Goal: Navigation & Orientation: Understand site structure

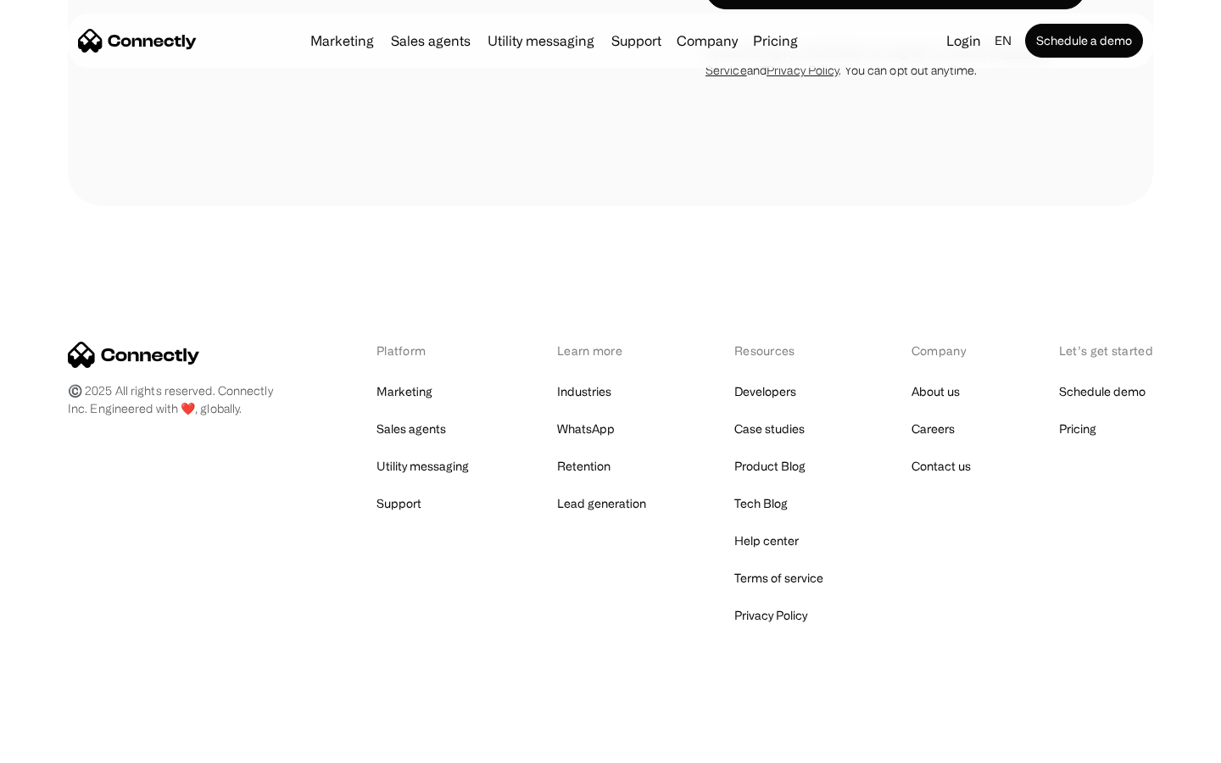
scroll to position [3260, 0]
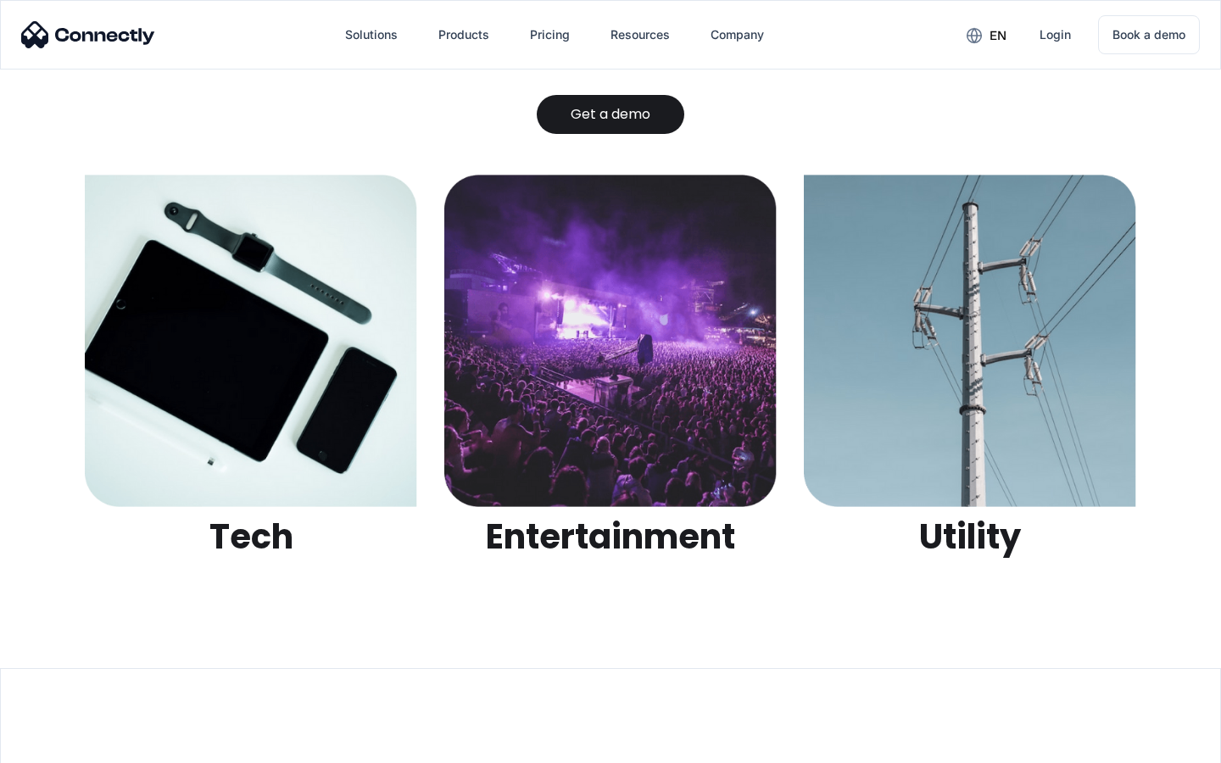
scroll to position [5349, 0]
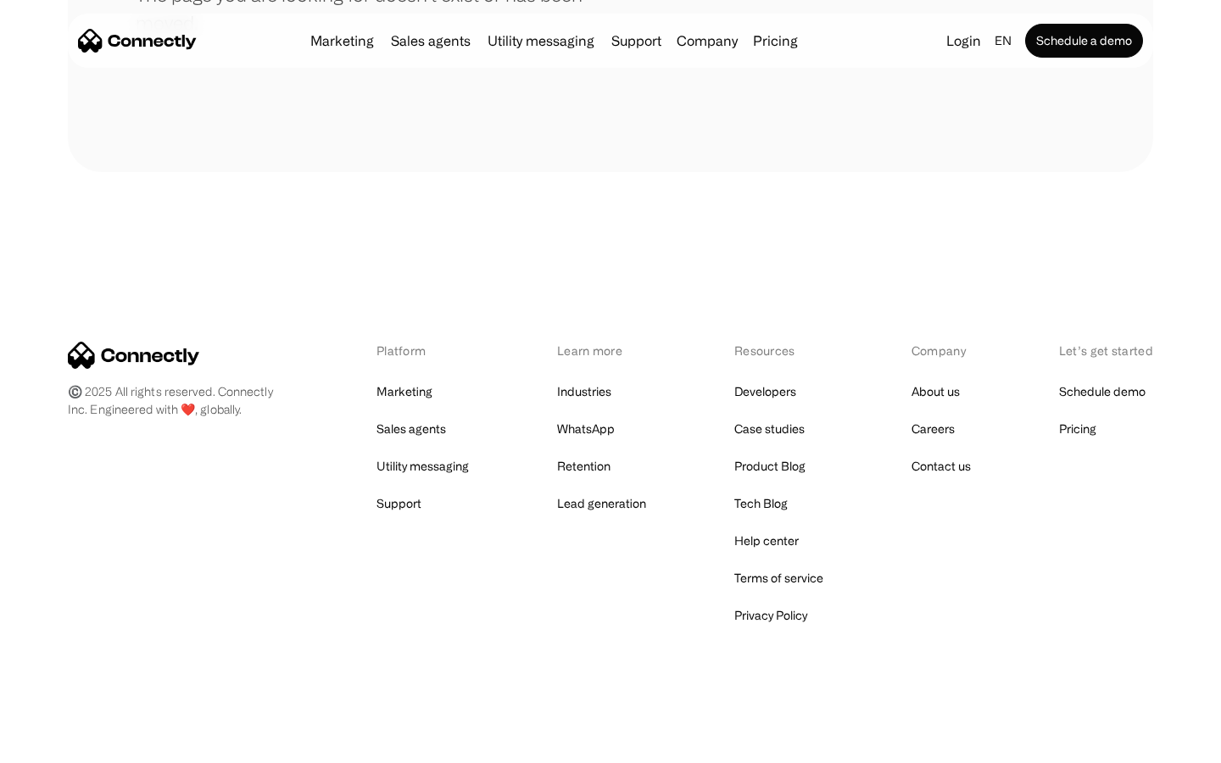
scroll to position [309, 0]
